Goal: Task Accomplishment & Management: Manage account settings

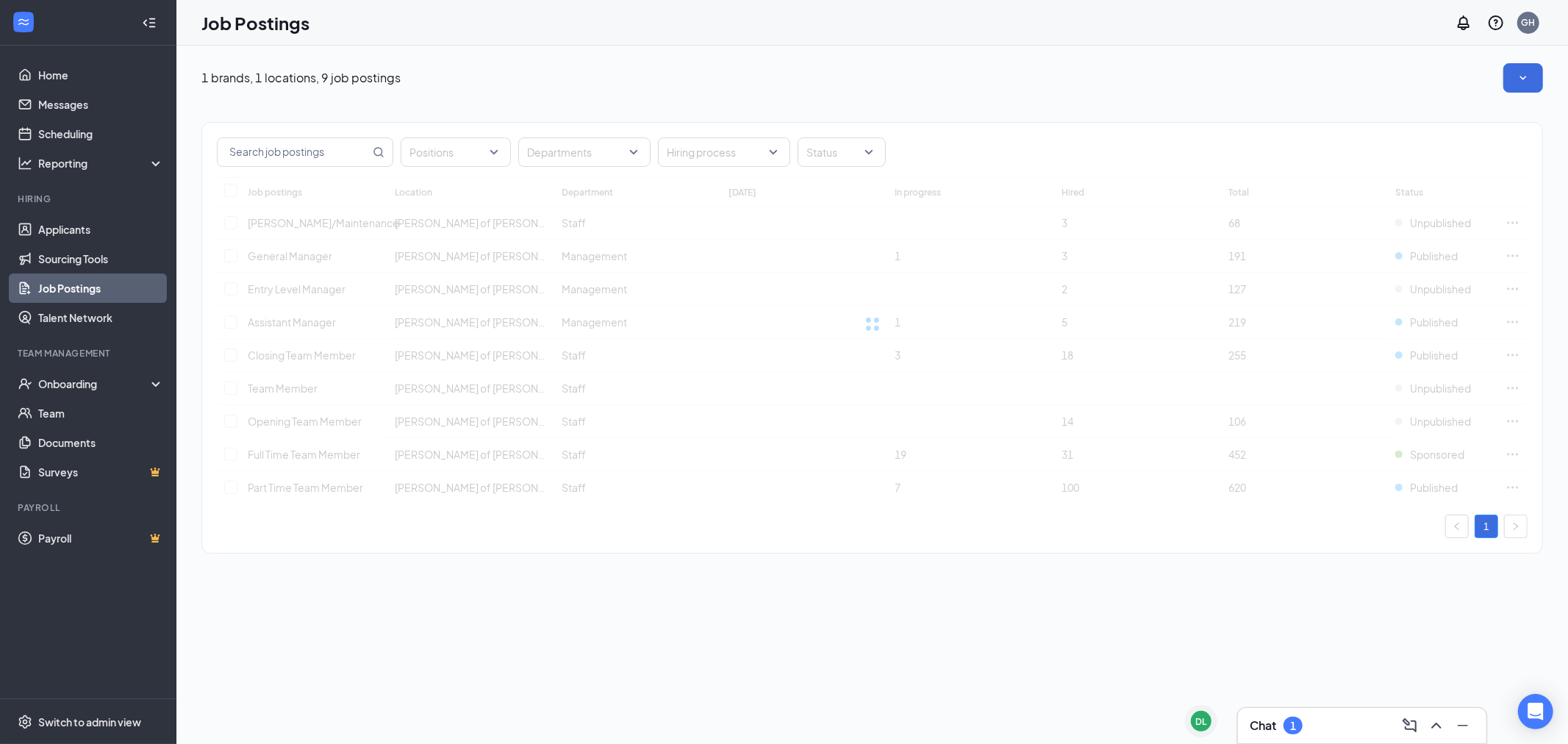
click at [1285, 718] on div "Chat 1" at bounding box center [1275, 726] width 53 height 17
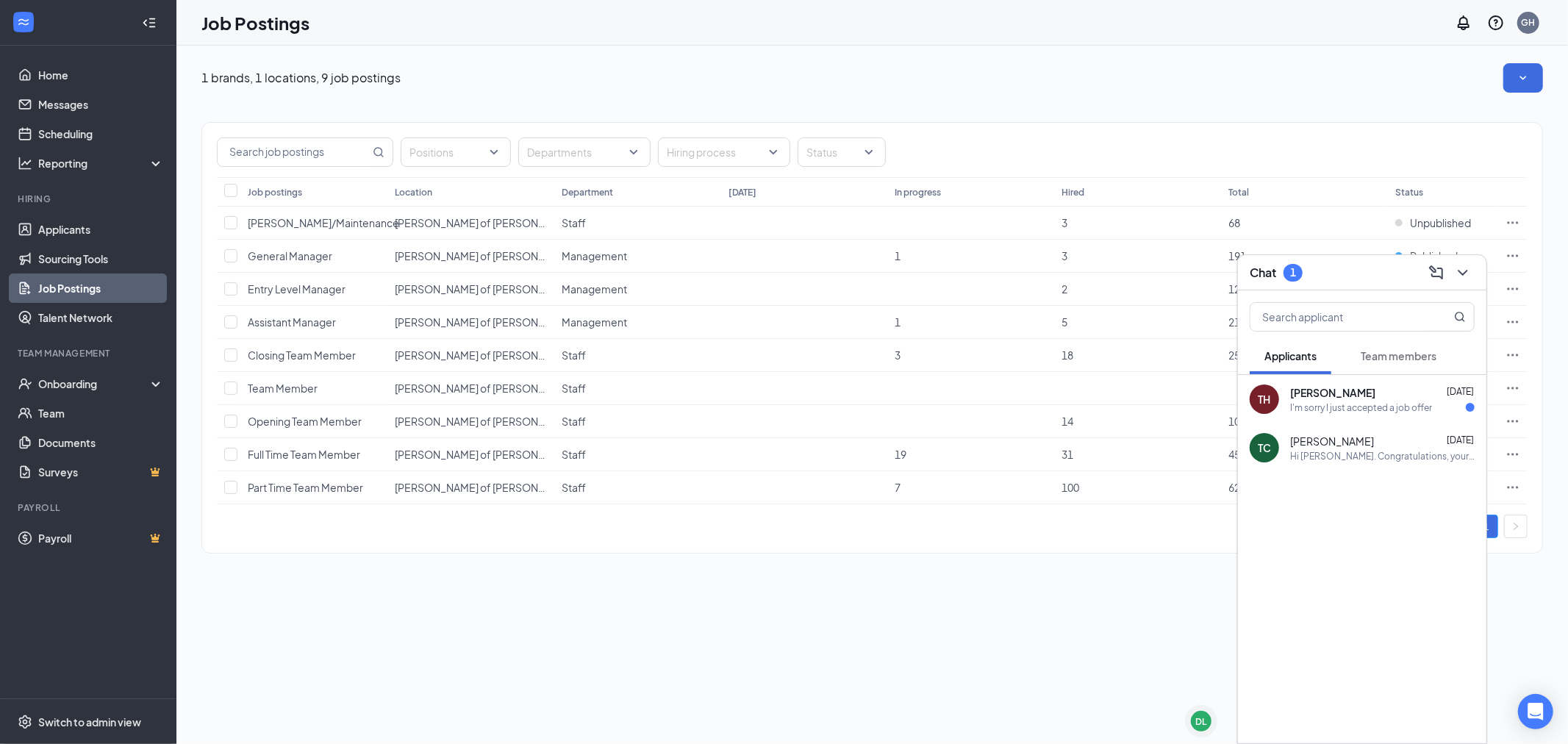
click at [1353, 402] on div "I'm sorry I just accepted a job offer" at bounding box center [1361, 408] width 142 height 13
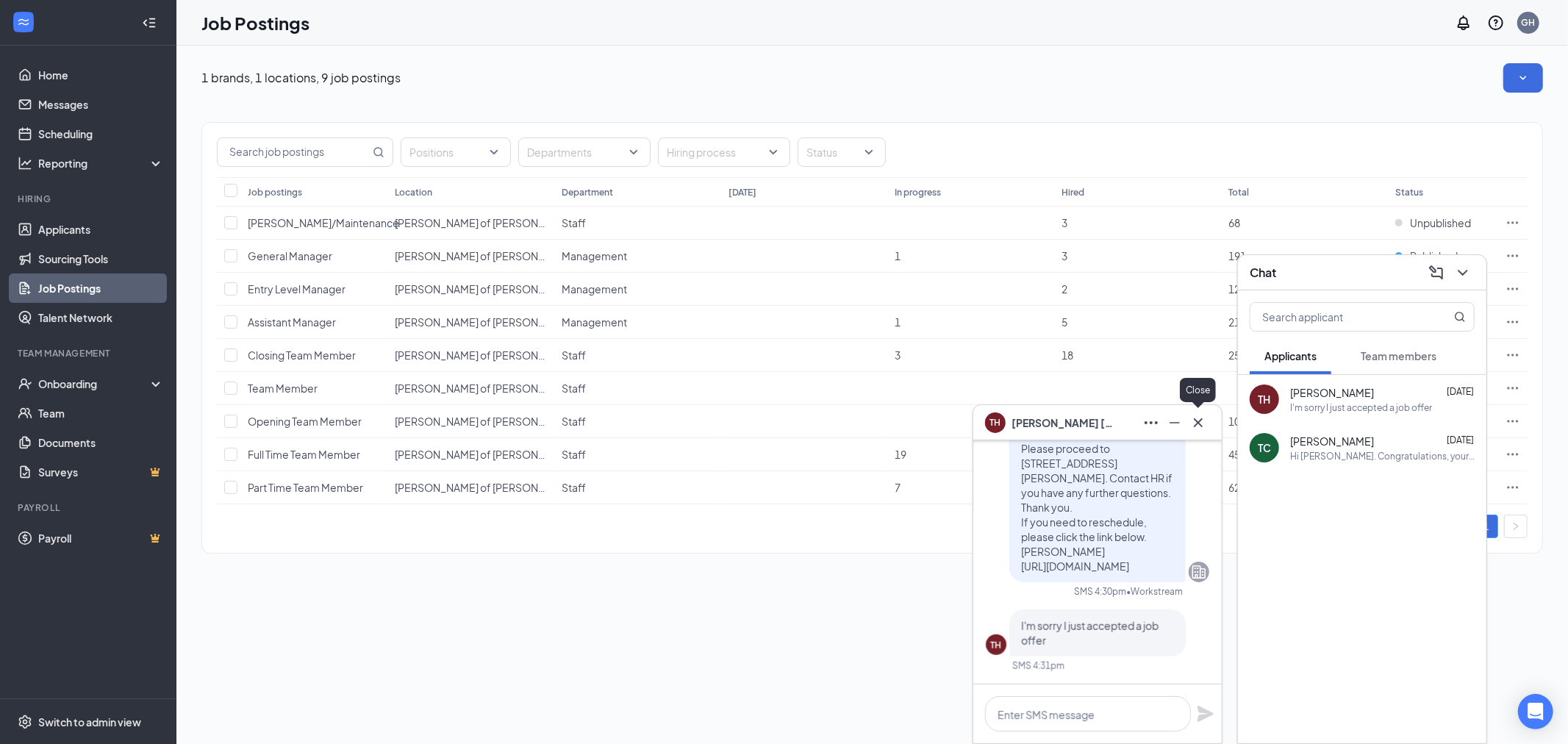
click at [1204, 423] on icon "Cross" at bounding box center [1198, 423] width 17 height 17
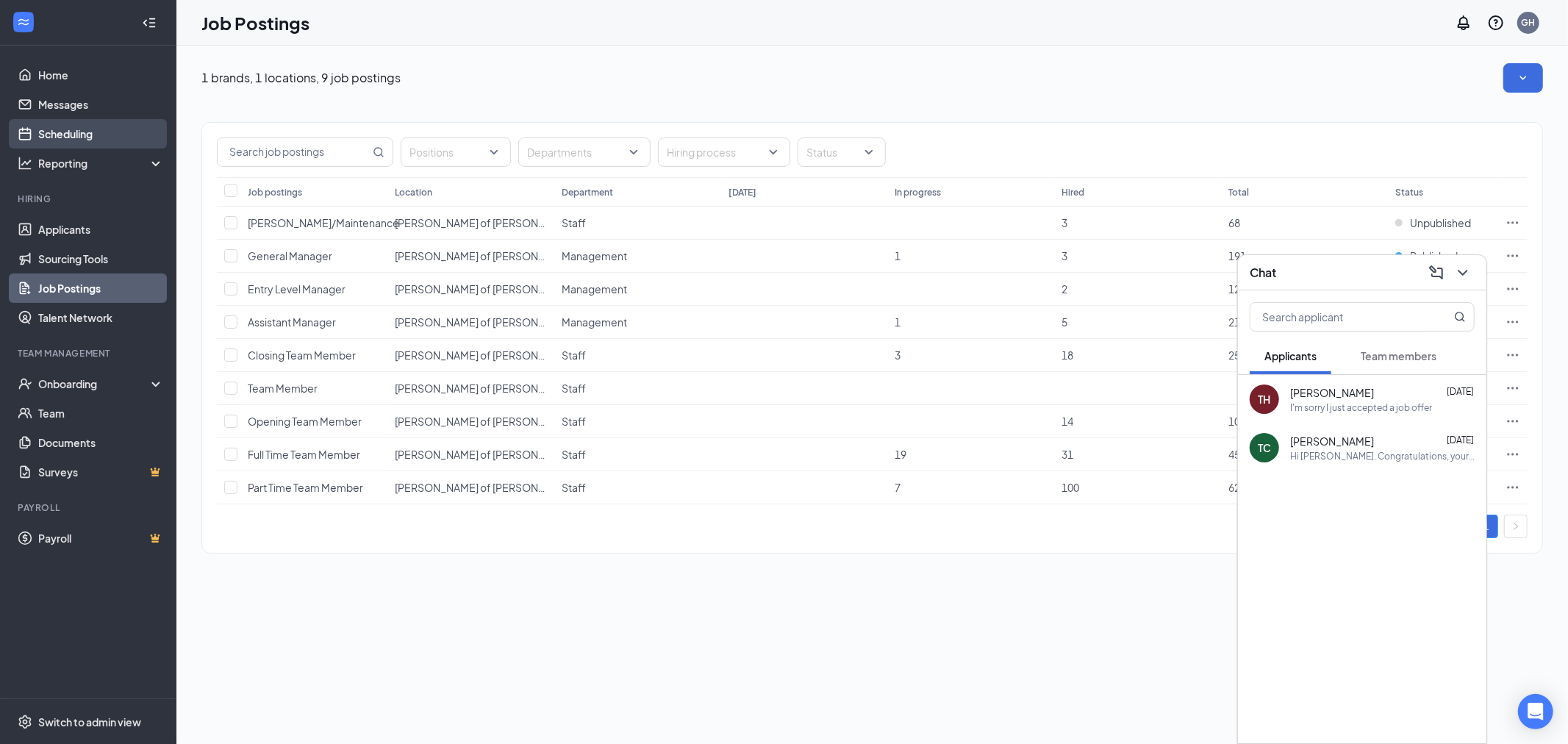
click at [88, 125] on link "Scheduling" at bounding box center [100, 133] width 125 height 29
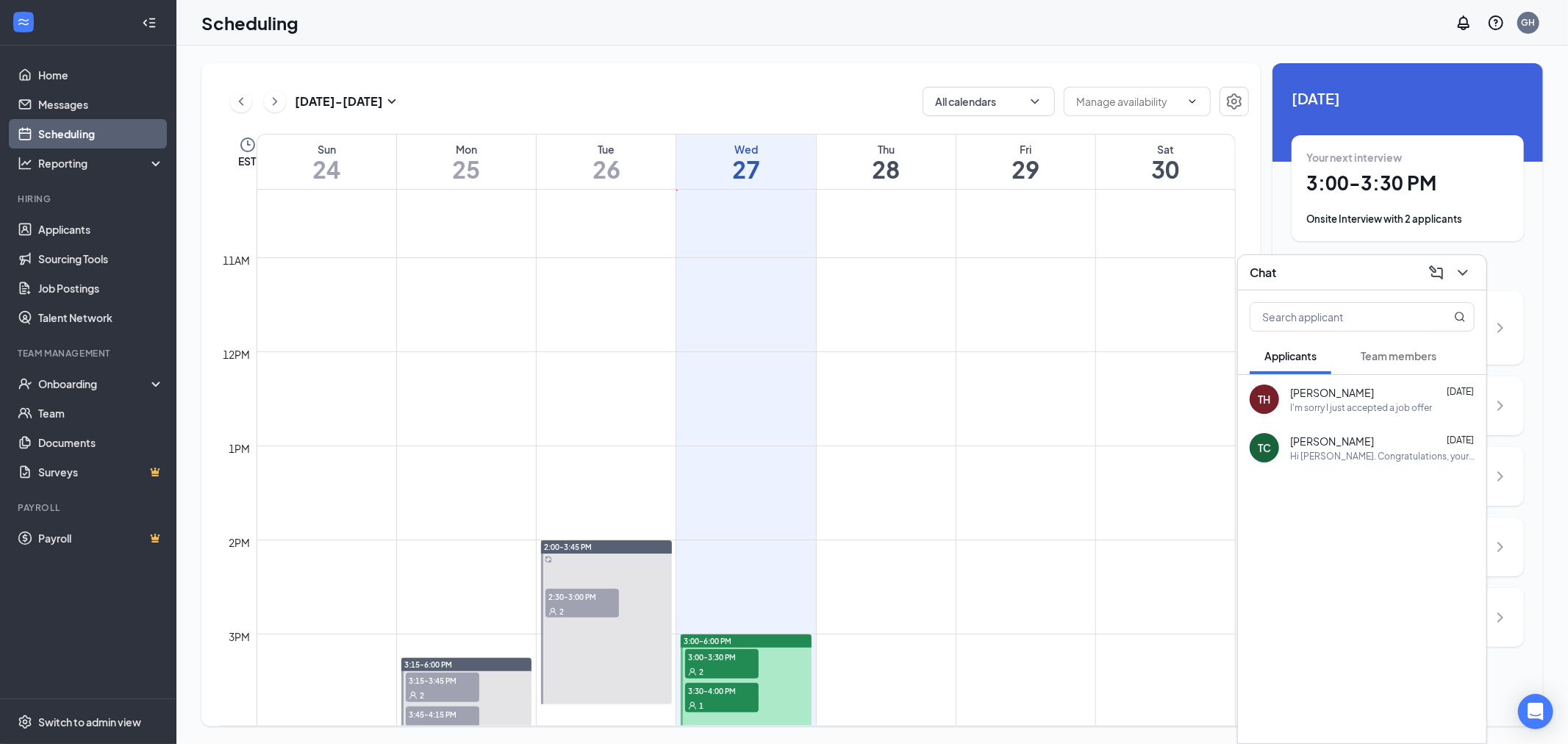
scroll to position [1213, 0]
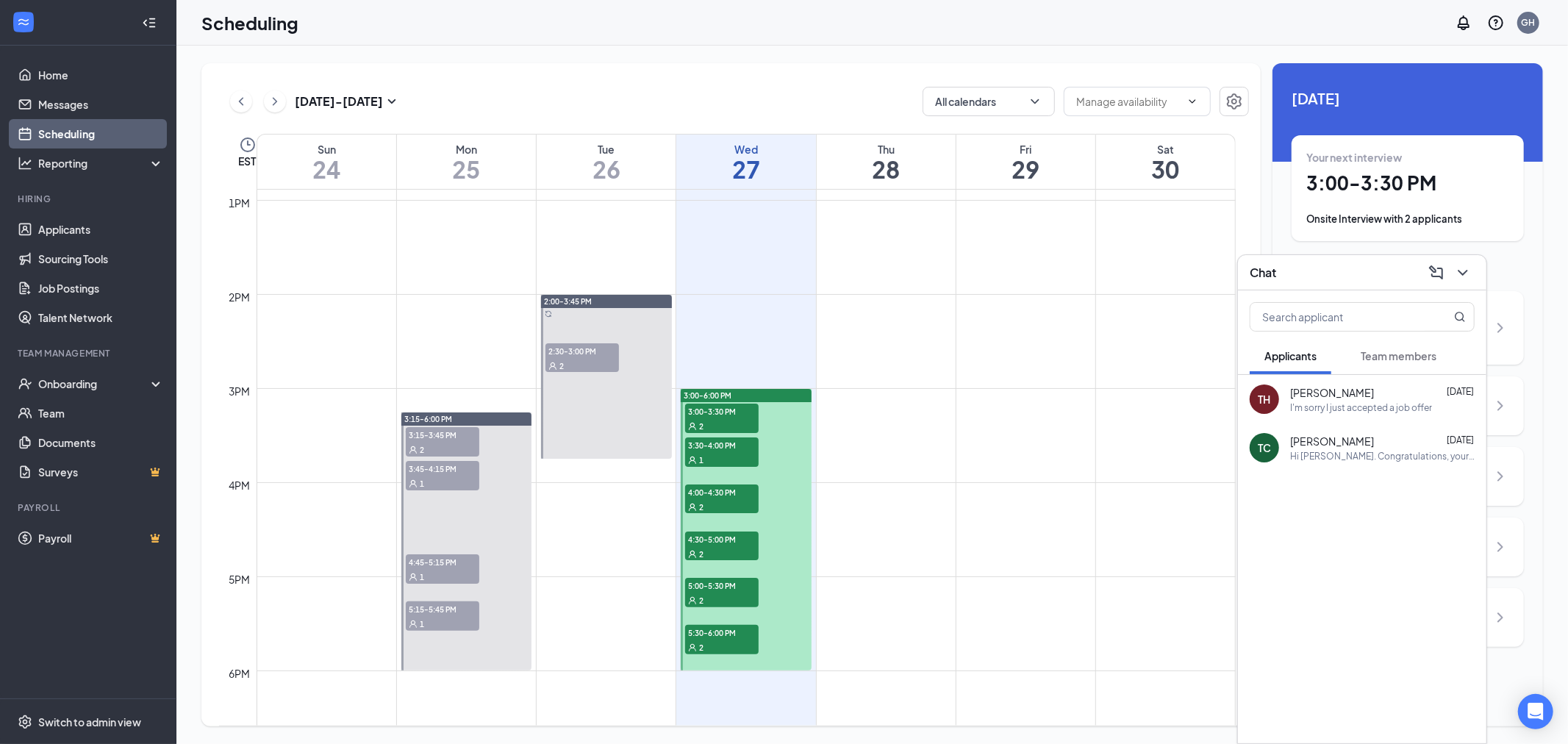
click at [734, 422] on div "2" at bounding box center [722, 425] width 73 height 15
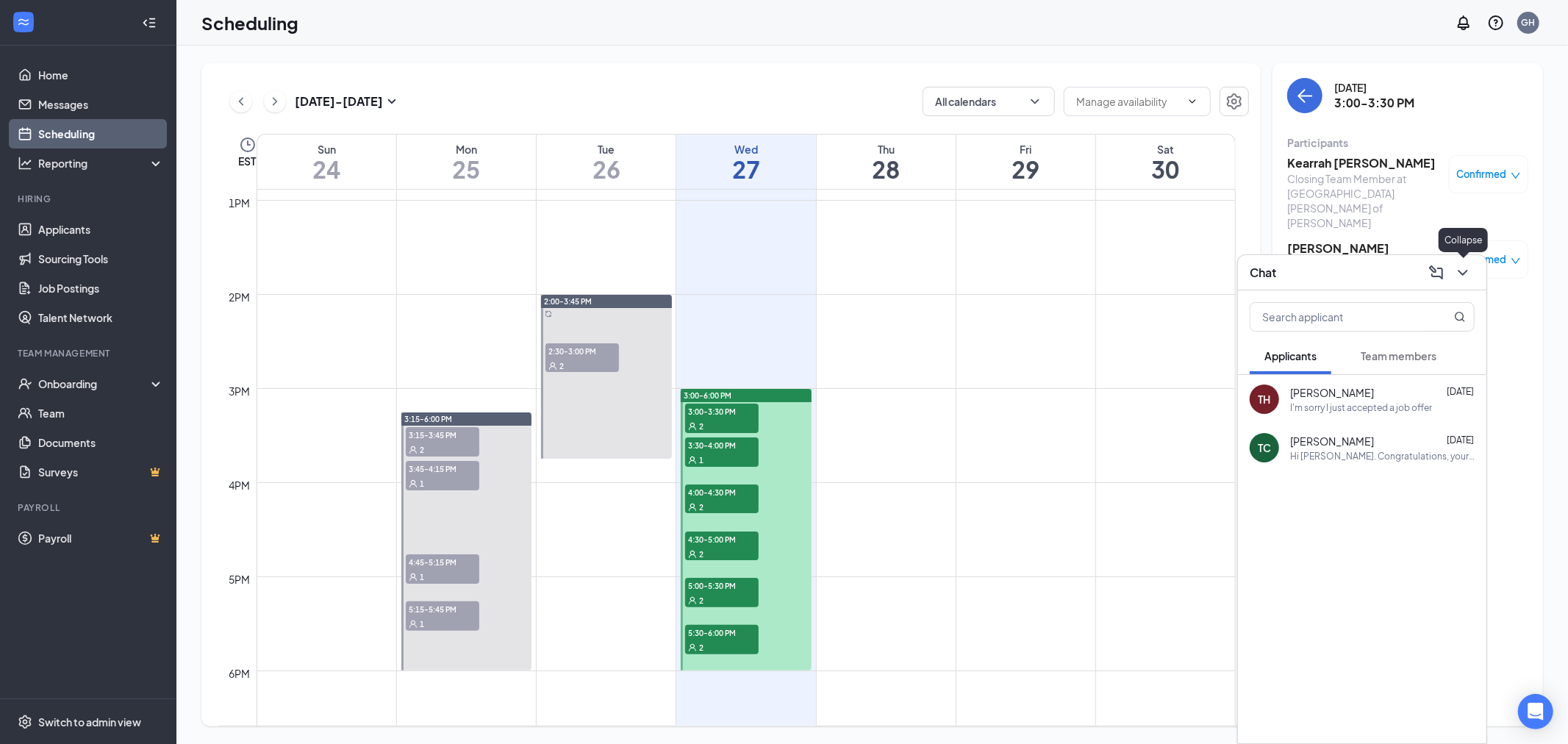
click at [1459, 267] on icon "ChevronDown" at bounding box center [1462, 273] width 17 height 17
